Goal: Transaction & Acquisition: Purchase product/service

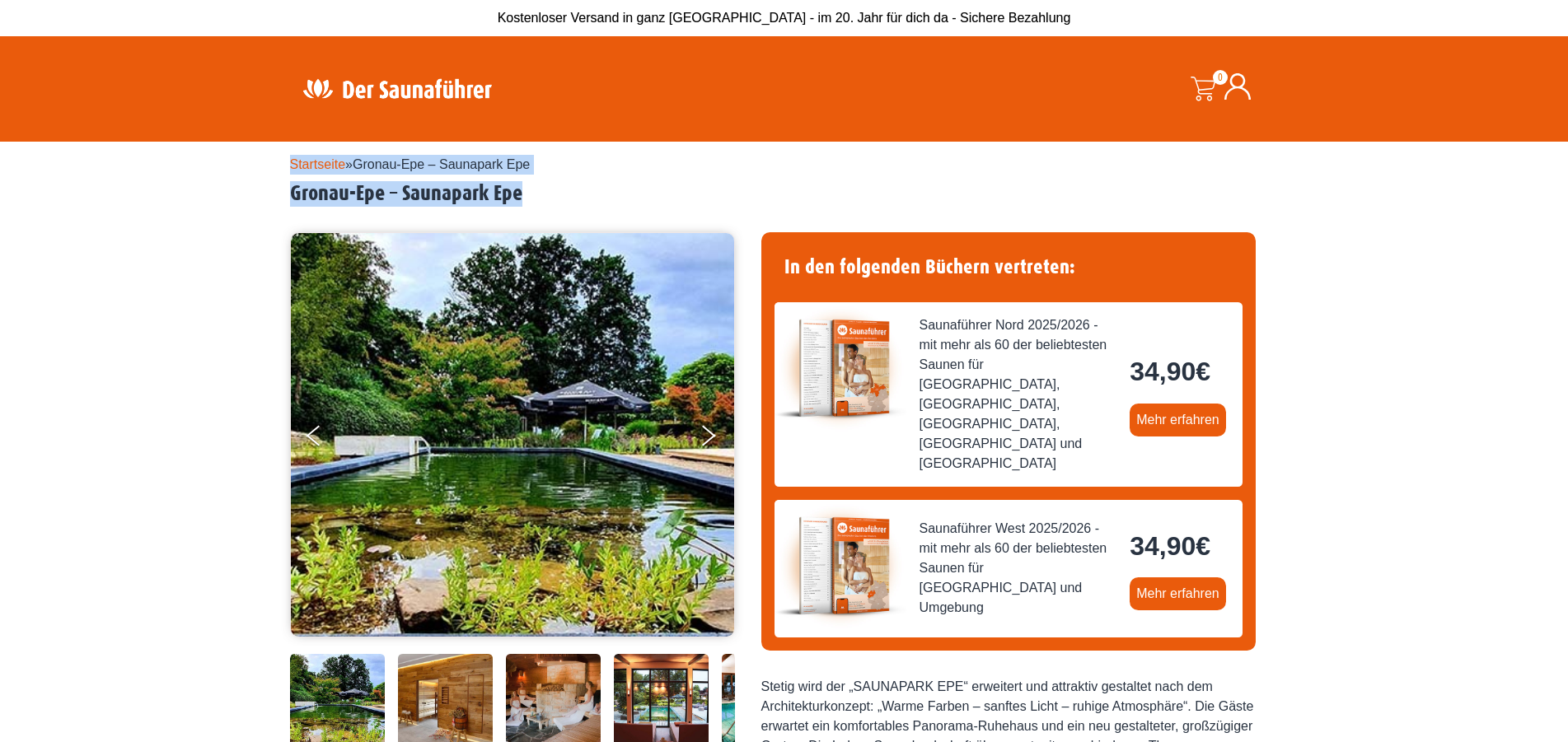
drag, startPoint x: 146, startPoint y: 127, endPoint x: 163, endPoint y: 258, distance: 132.1
drag, startPoint x: 163, startPoint y: 258, endPoint x: 168, endPoint y: 249, distance: 10.3
click at [167, 250] on div "Startseite » Gronau-Epe – Saunapark Epe Gronau-Epe – Saunapark Epe MO" at bounding box center [784, 729] width 1568 height 1177
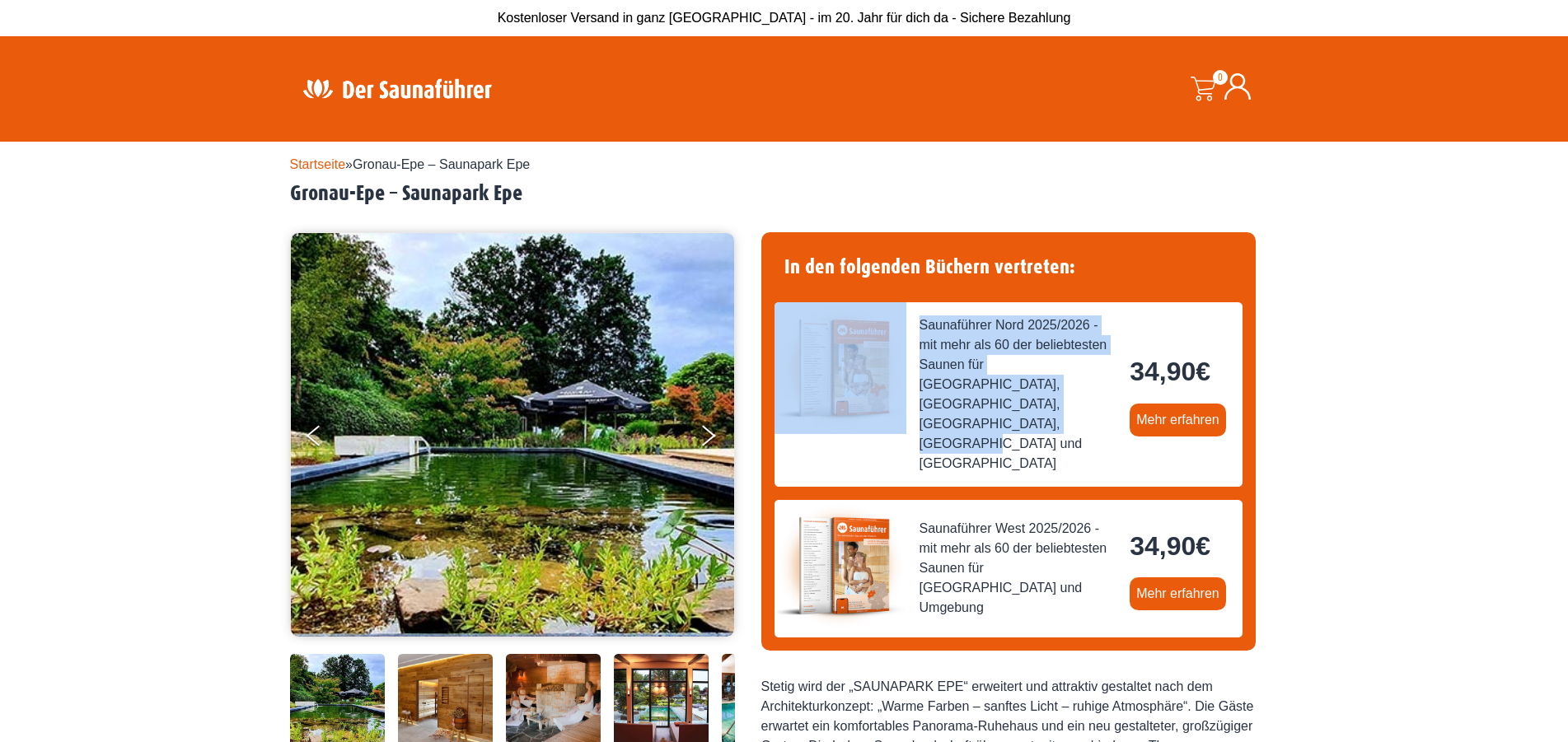
drag, startPoint x: 922, startPoint y: 431, endPoint x: 904, endPoint y: 436, distance: 18.7
click at [904, 436] on div "Saunaführer Nord 2025/2026 - mit mehr als 60 der beliebtesten Saunen für Nieder…" at bounding box center [1008, 395] width 468 height 185
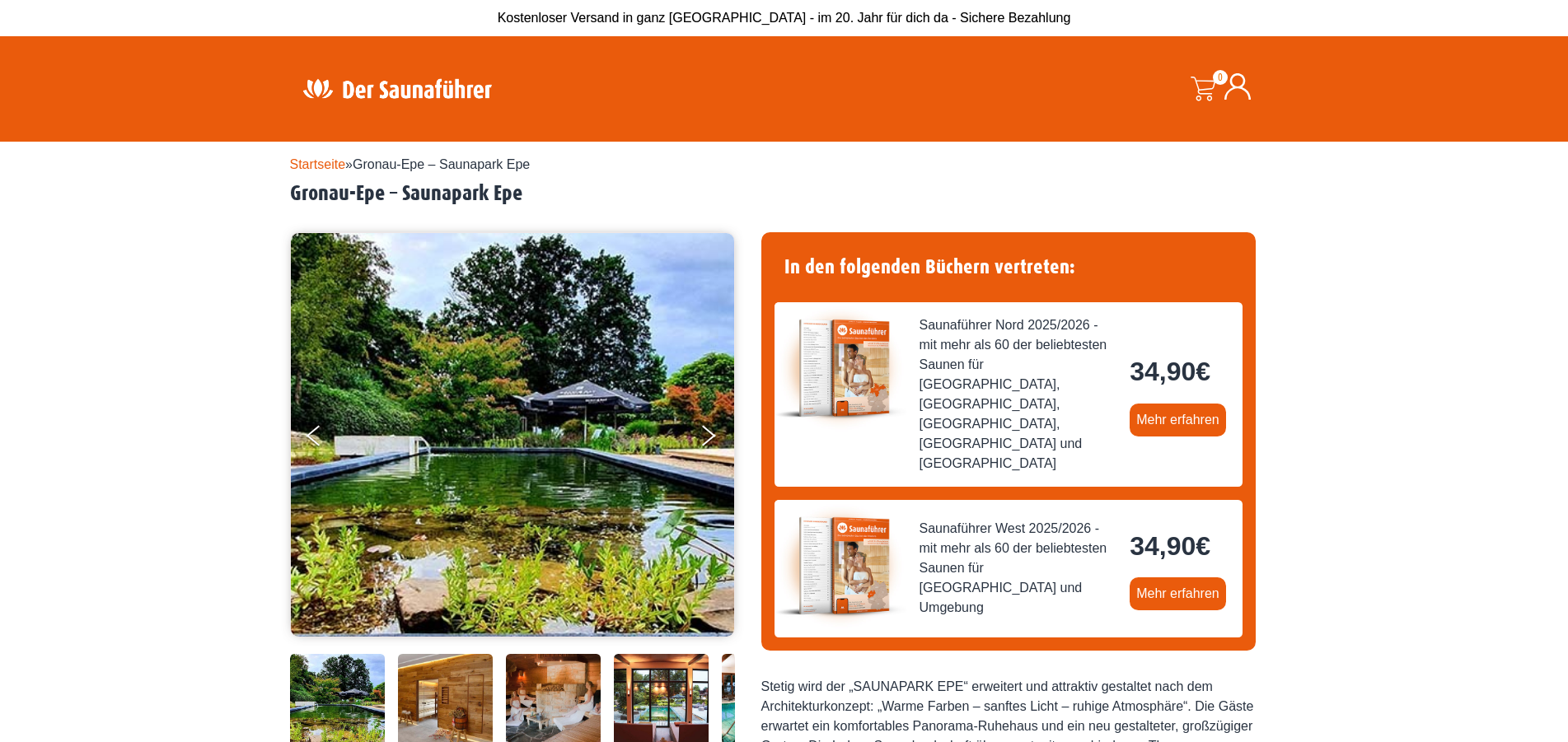
click at [904, 436] on div "Saunaführer Nord 2025/2026 - mit mehr als 60 der beliebtesten Saunen für Nieder…" at bounding box center [1008, 395] width 468 height 185
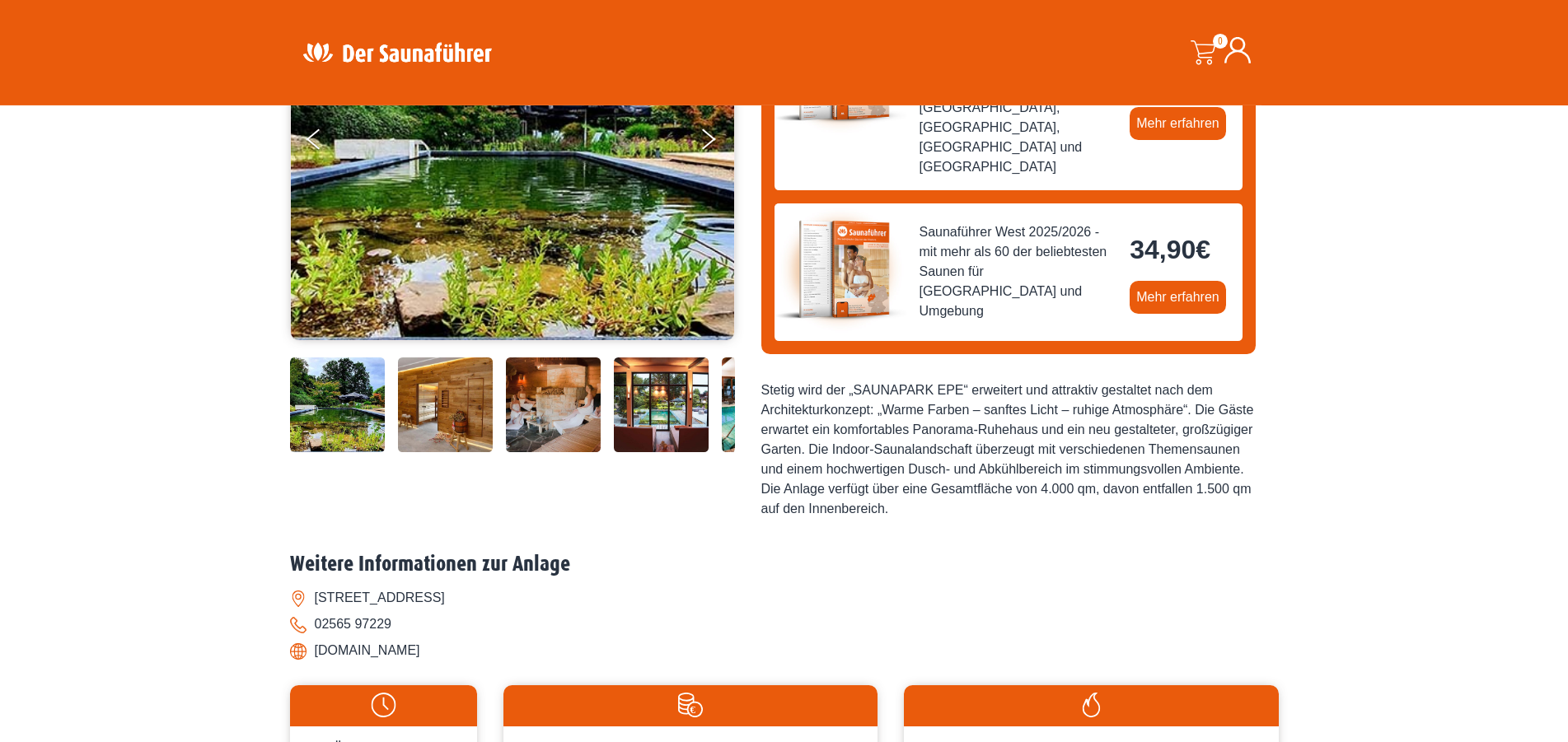
scroll to position [336, 0]
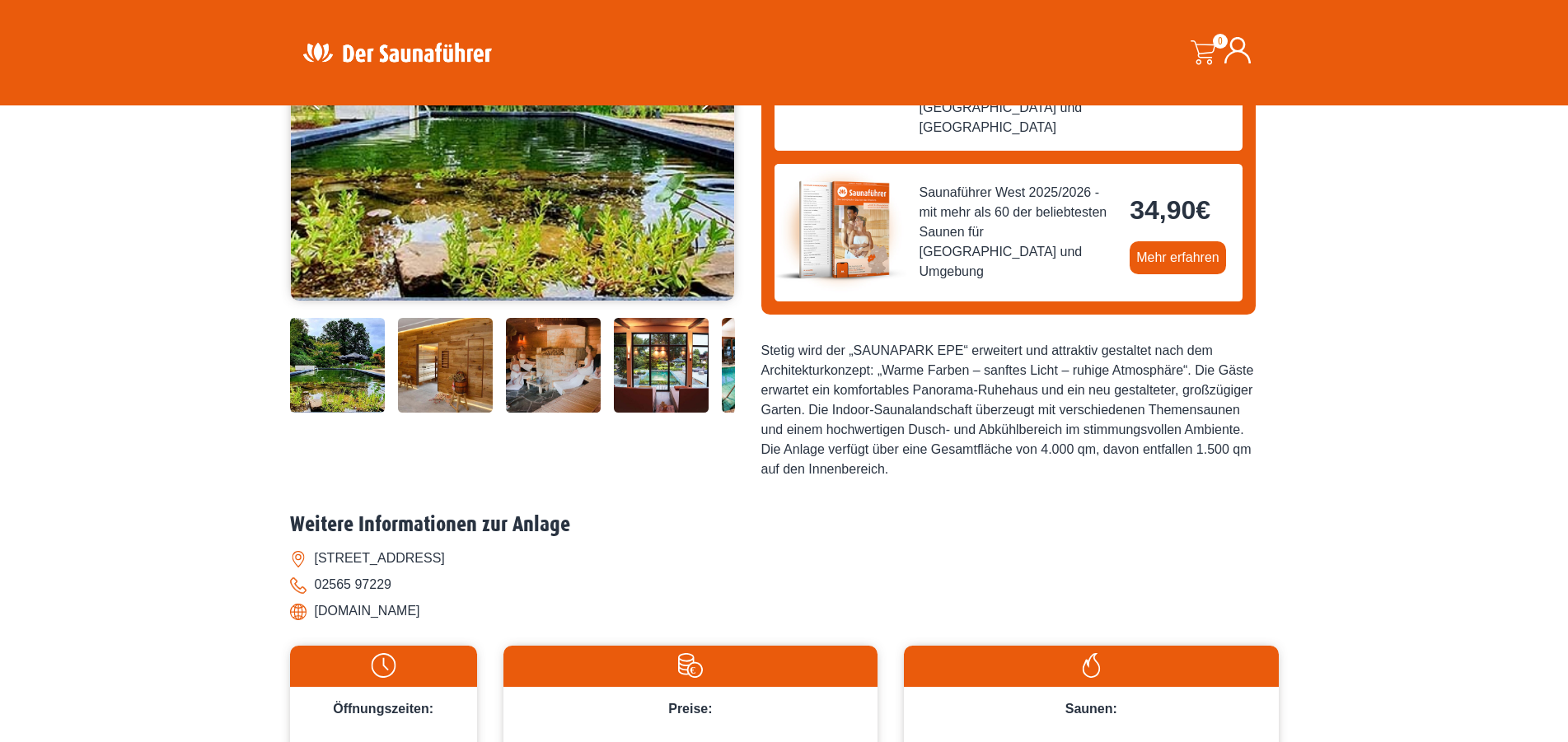
drag, startPoint x: 102, startPoint y: 414, endPoint x: 83, endPoint y: 416, distance: 19.1
click at [83, 416] on div "Startseite » Gronau-Epe – Saunapark Epe Gronau-Epe – Saunapark Epe MO" at bounding box center [784, 394] width 1568 height 1177
drag, startPoint x: 1331, startPoint y: 205, endPoint x: 1309, endPoint y: 208, distance: 22.2
click at [1309, 208] on div "Startseite » Gronau-Epe – Saunapark Epe Gronau-Epe – Saunapark Epe MO" at bounding box center [784, 394] width 1568 height 1177
click at [1295, 206] on div "Startseite » Gronau-Epe – Saunapark Epe Gronau-Epe – Saunapark Epe MO" at bounding box center [784, 394] width 1568 height 1177
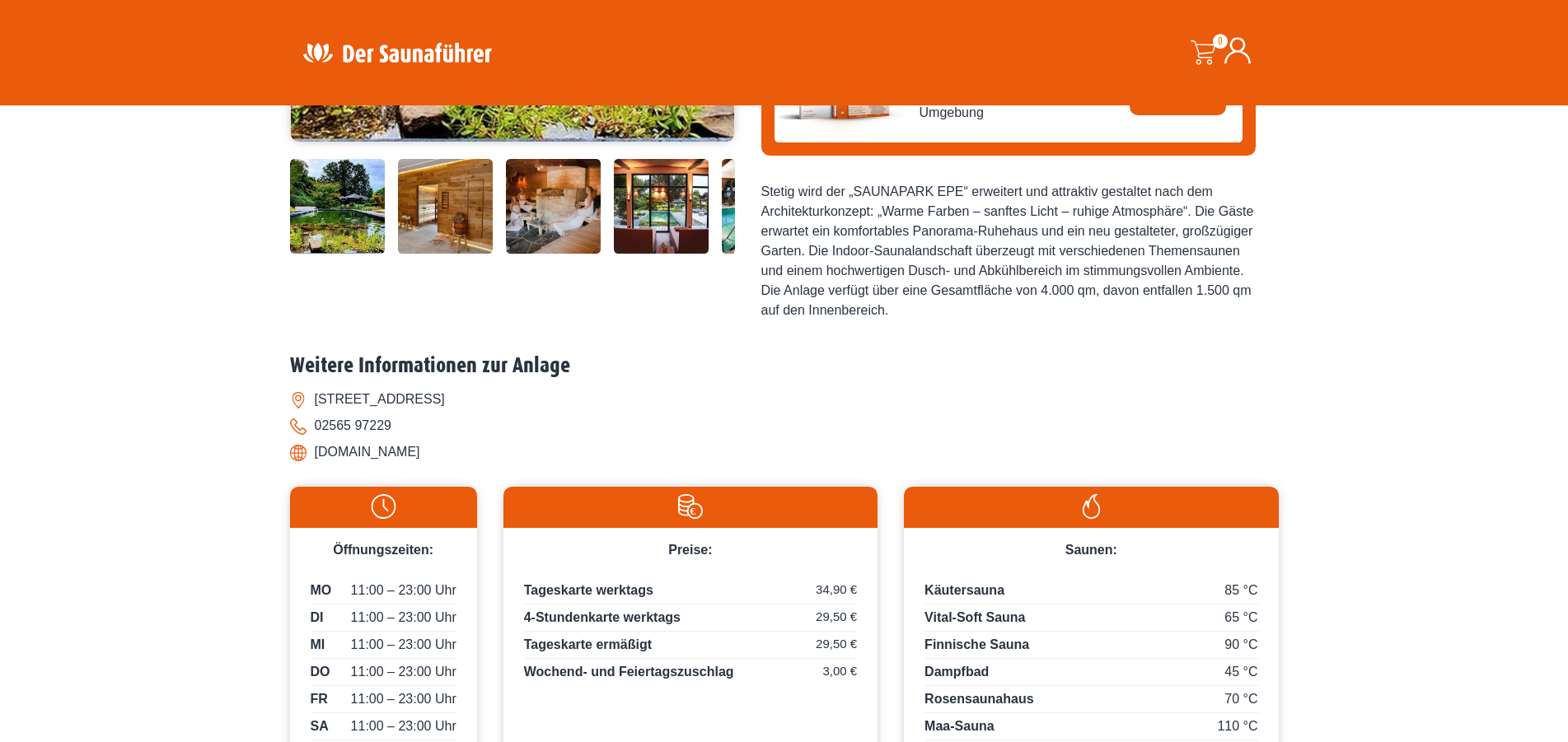
scroll to position [504, 0]
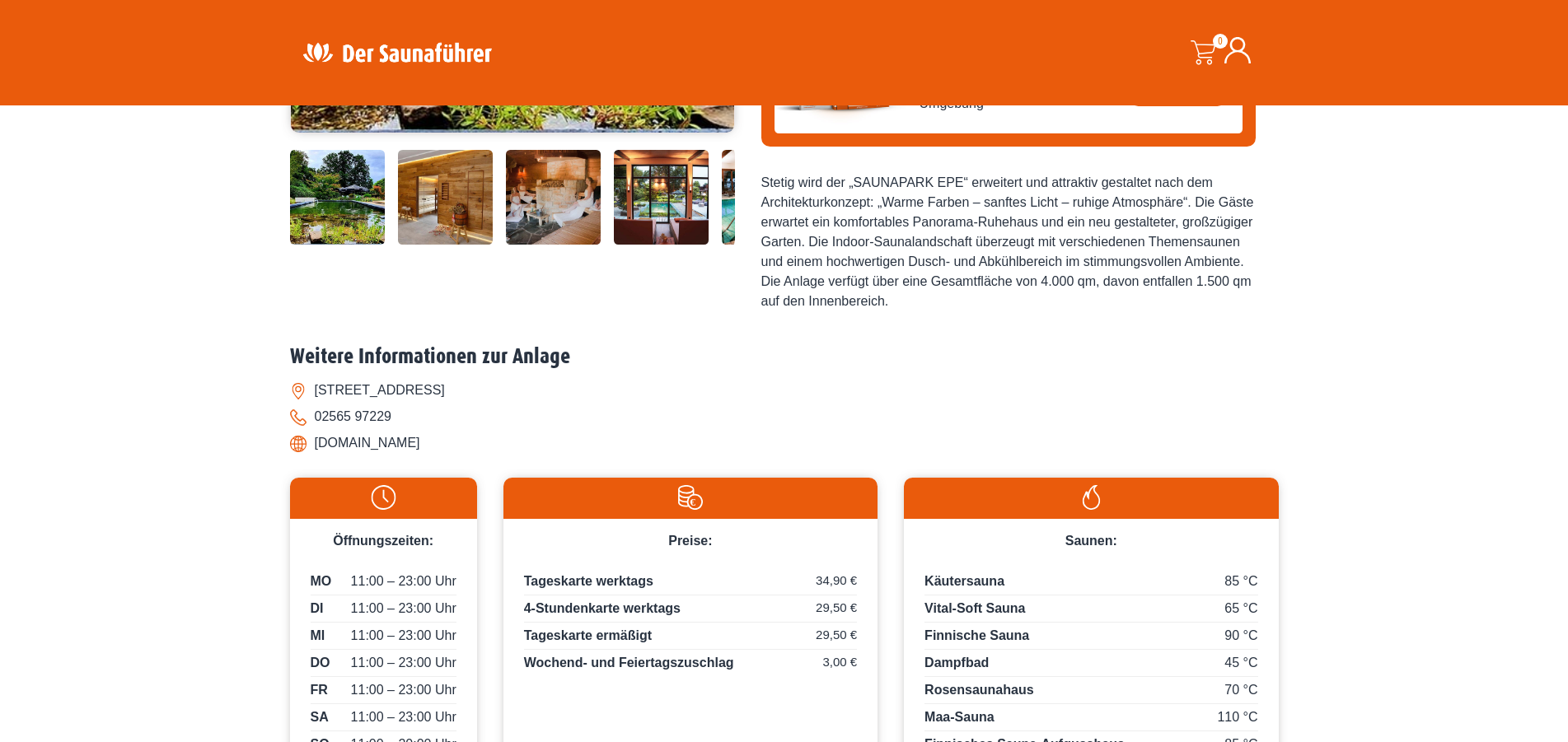
click at [99, 393] on div "Startseite » Gronau-Epe – Saunapark Epe Gronau-Epe – Saunapark Epe MO" at bounding box center [784, 226] width 1568 height 1177
click at [1331, 412] on div "Startseite » Gronau-Epe – Saunapark Epe Gronau-Epe – Saunapark Epe MO" at bounding box center [784, 226] width 1568 height 1177
drag, startPoint x: 1331, startPoint y: 412, endPoint x: 1330, endPoint y: 391, distance: 21.0
click at [1330, 391] on div "Startseite » Gronau-Epe – Saunapark Epe Gronau-Epe – Saunapark Epe MO" at bounding box center [784, 226] width 1568 height 1177
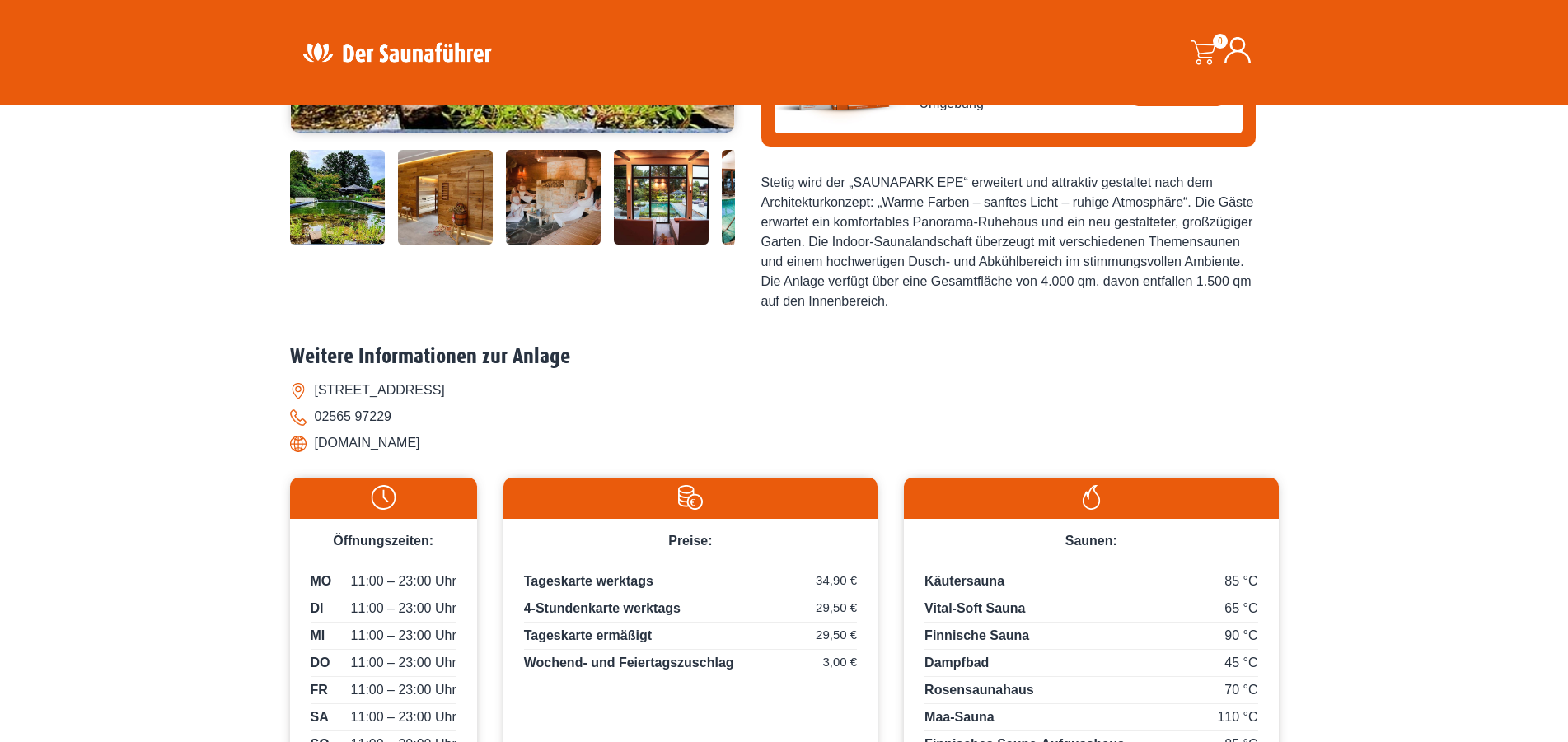
click at [235, 427] on div "Startseite » Gronau-Epe – Saunapark Epe Gronau-Epe – Saunapark Epe MO" at bounding box center [784, 226] width 1568 height 1177
drag, startPoint x: 28, startPoint y: 226, endPoint x: 42, endPoint y: 227, distance: 14.0
click at [42, 227] on div "Startseite » Gronau-Epe – Saunapark Epe Gronau-Epe – Saunapark Epe MO" at bounding box center [784, 226] width 1568 height 1177
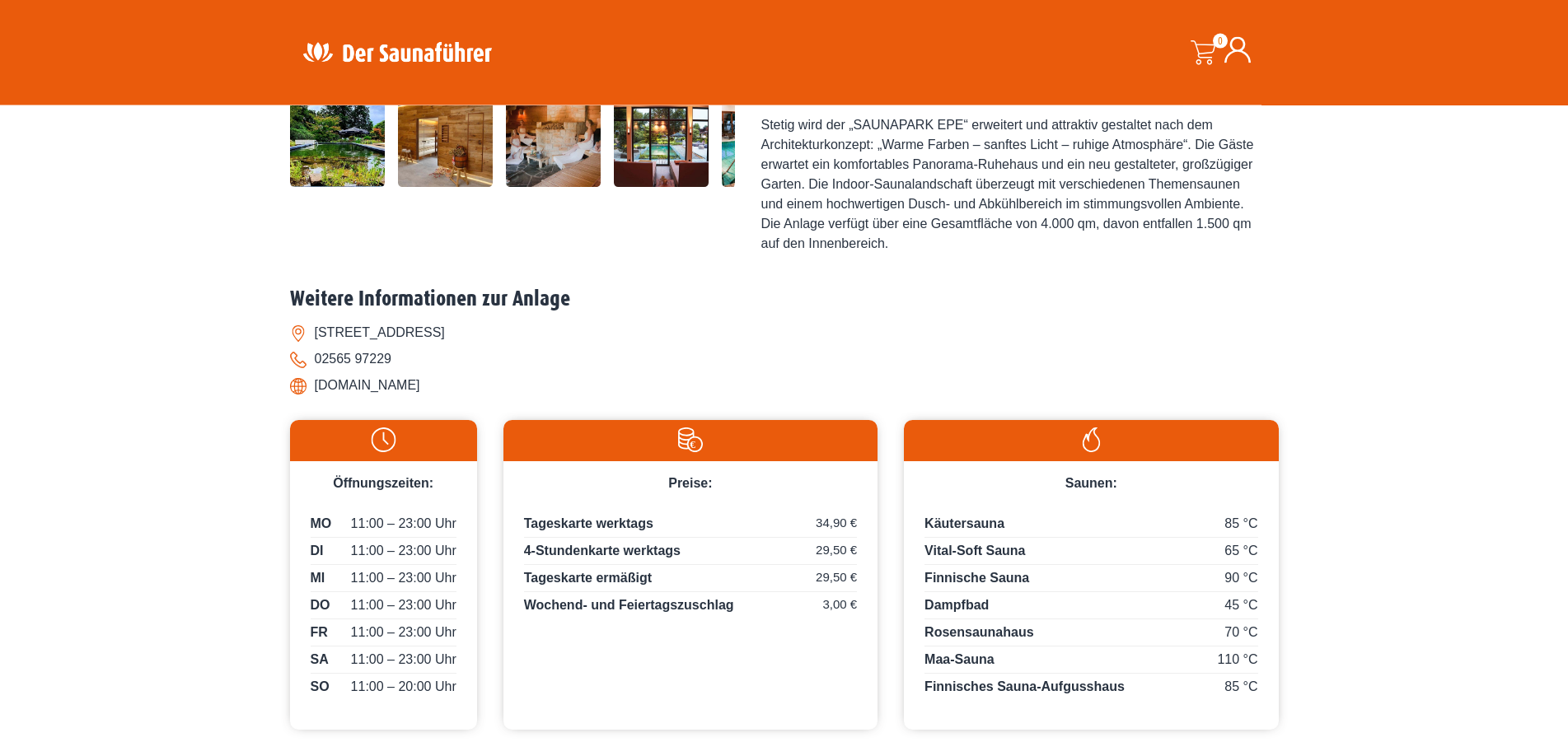
scroll to position [588, 0]
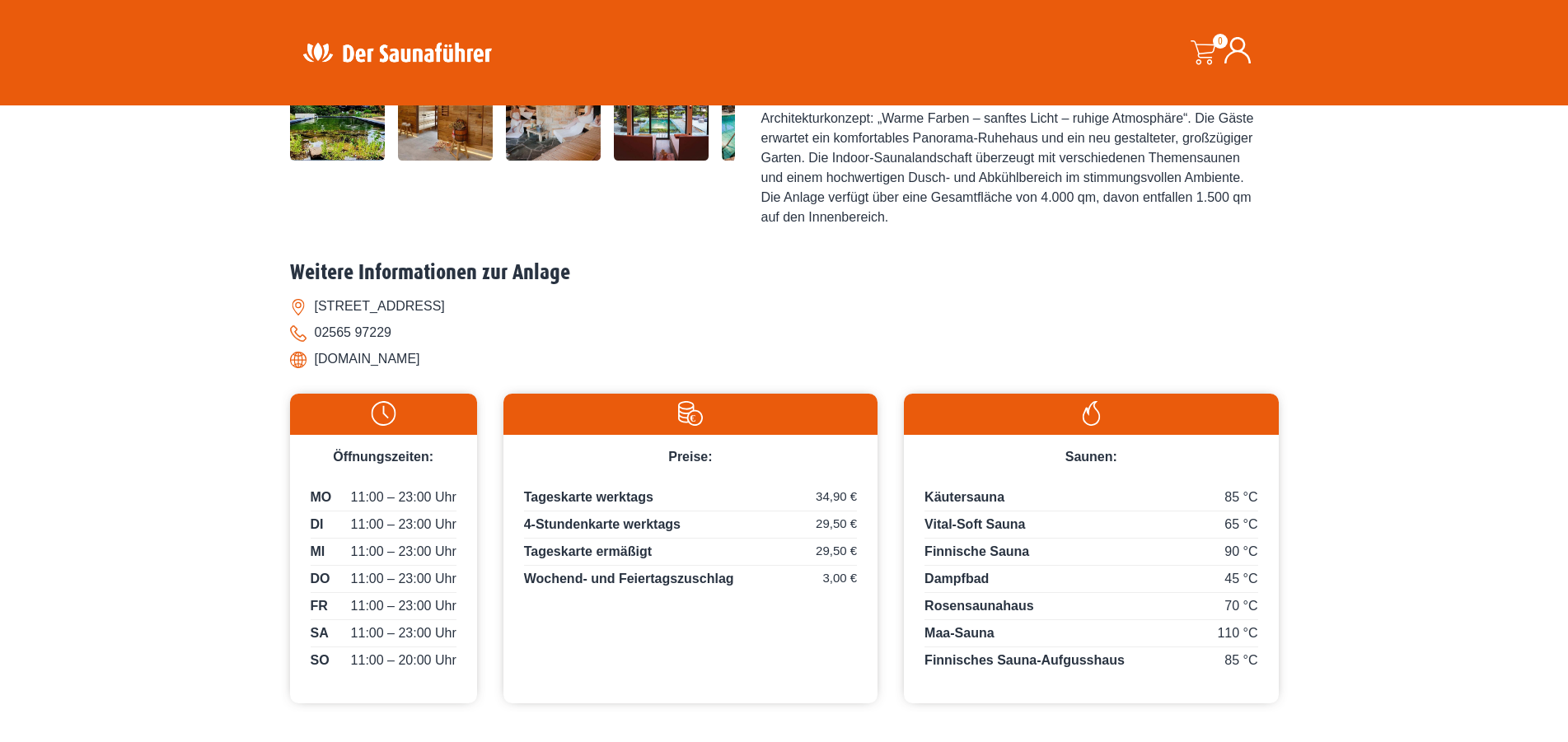
click at [1367, 197] on div "Startseite » Gronau-Epe – Saunapark Epe Gronau-Epe – Saunapark Epe MO" at bounding box center [784, 141] width 1568 height 1177
drag, startPoint x: 148, startPoint y: 407, endPoint x: 239, endPoint y: 480, distance: 116.7
click at [228, 376] on div "Startseite » Gronau-Epe – Saunapark Epe Gronau-Epe – Saunapark Epe MO" at bounding box center [784, 141] width 1568 height 1177
click at [117, 213] on div "Startseite » Gronau-Epe – Saunapark Epe Gronau-Epe – Saunapark Epe MO" at bounding box center [784, 141] width 1568 height 1177
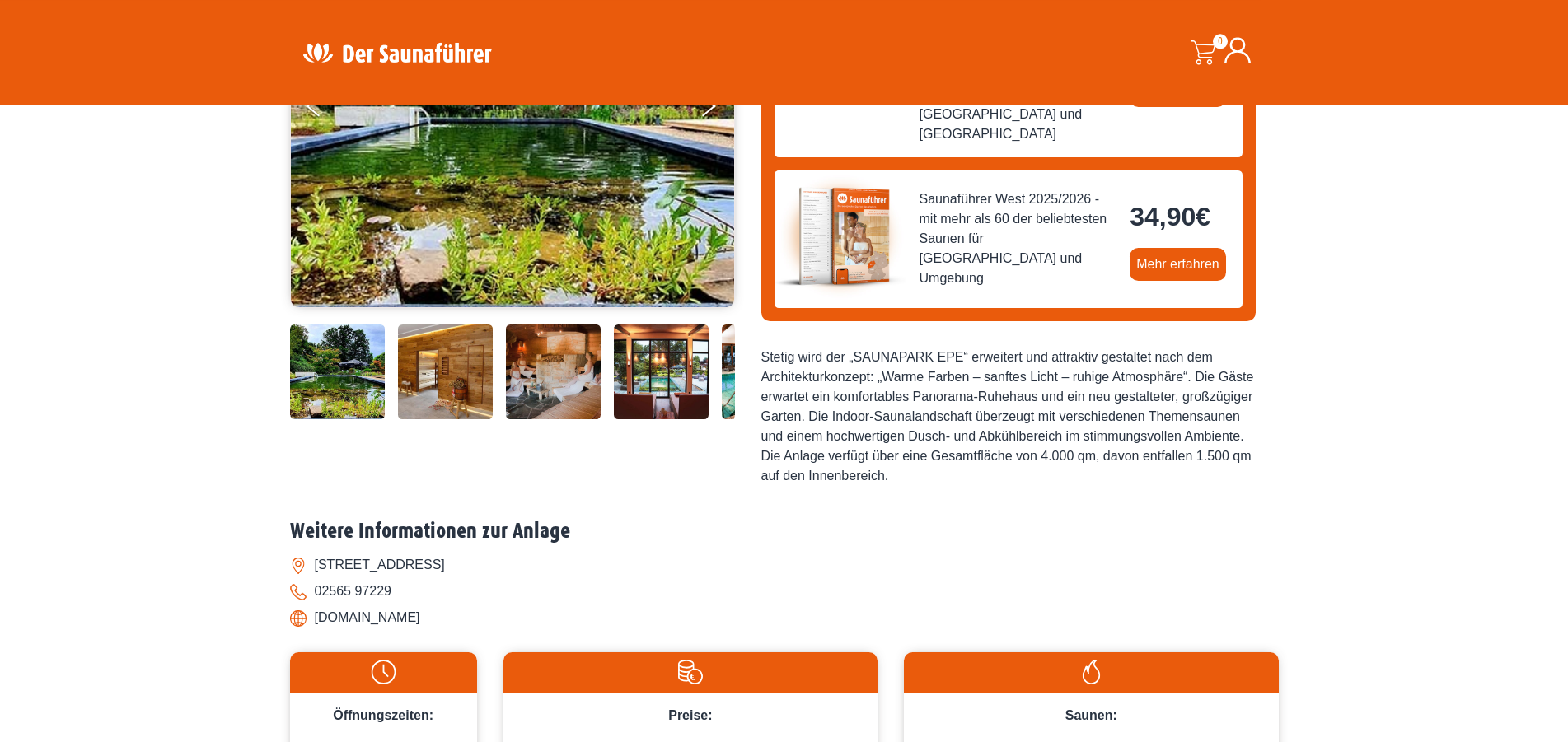
scroll to position [336, 0]
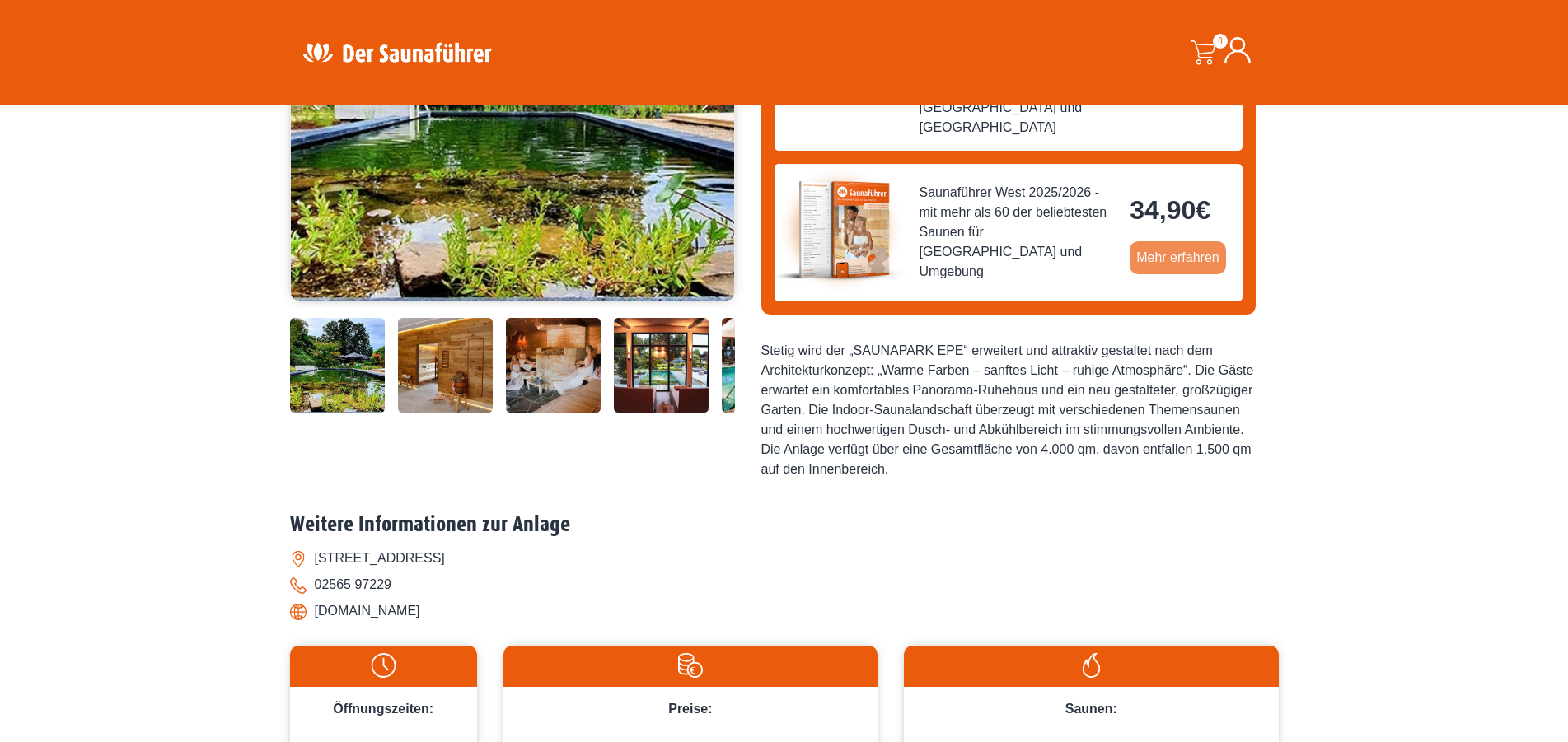
click at [1172, 241] on link "Mehr erfahren" at bounding box center [1178, 258] width 96 height 33
